Goal: Feedback & Contribution: Contribute content

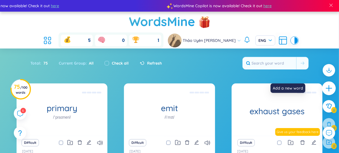
click at [326, 88] on icon "plus" at bounding box center [329, 88] width 6 height 1
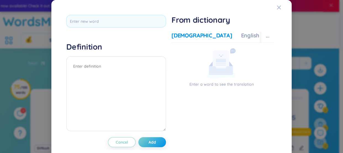
click at [128, 14] on div "Definition Cancel Add From dictionary Vietnamese English More examples Enter a …" at bounding box center [172, 80] width 216 height 137
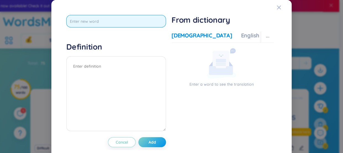
click at [130, 19] on input "text" at bounding box center [116, 21] width 100 height 12
type input "pupil"
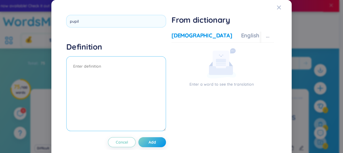
click at [99, 69] on textarea at bounding box center [116, 93] width 100 height 75
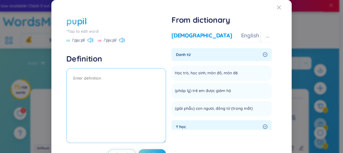
click at [90, 82] on textarea at bounding box center [116, 105] width 100 height 75
click at [126, 76] on textarea "(n): Học sinh ( cấp tiểu học/THC" at bounding box center [116, 105] width 100 height 75
click at [128, 76] on textarea "(n): Học sinh ( cấp tiểu học/THC" at bounding box center [116, 105] width 100 height 75
click at [142, 77] on textarea "(n): Học sinh ( cấp tiểu học/THCS )" at bounding box center [116, 105] width 100 height 75
click at [84, 94] on textarea "(n): Học sinh ( cấp tiểu học/THCS )" at bounding box center [116, 105] width 100 height 75
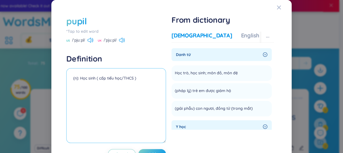
click at [80, 82] on textarea "(n): Học sinh ( cấp tiểu học/THCS )" at bounding box center [116, 105] width 100 height 75
click at [126, 75] on textarea "(n): Học sinh ( cấp tiểu học/THCS )" at bounding box center [116, 105] width 100 height 75
paste textarea "The pupils in her class are very attentive."
paste textarea "Các học sinh trong lớp cô ấy rất chăm chú"
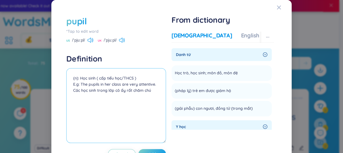
click at [72, 92] on textarea "(n): Học sinh ( cấp tiểu học/THCS ) E.g: The pupils in her class are very atten…" at bounding box center [116, 105] width 100 height 75
click at [157, 91] on textarea "(n): Học sinh ( cấp tiểu học/THCS ) E.g: The pupils in her class are very atten…" at bounding box center [116, 105] width 100 height 75
type textarea "(n): Học sinh ( cấp tiểu học/THCS ) E.g: The pupils in her class are very atten…"
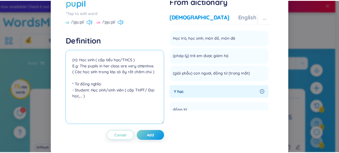
scroll to position [21, 0]
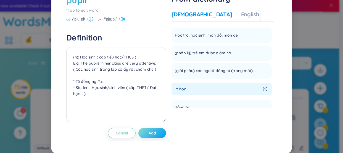
click at [155, 130] on button "Add" at bounding box center [152, 133] width 28 height 10
